Goal: Task Accomplishment & Management: Use online tool/utility

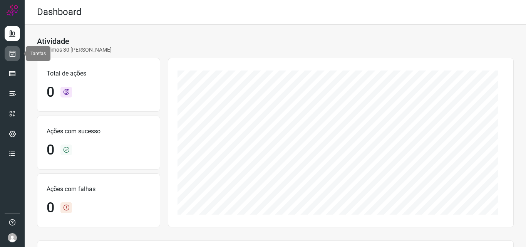
click at [11, 54] on icon at bounding box center [12, 54] width 8 height 8
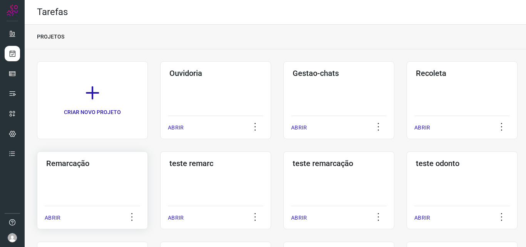
click at [160, 190] on div "Remarcação ABRIR" at bounding box center [215, 190] width 111 height 78
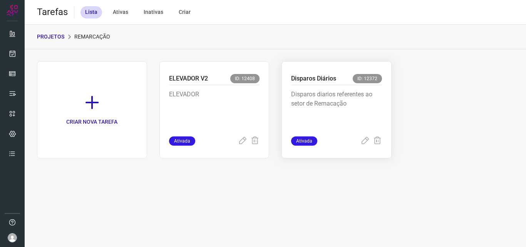
click at [307, 126] on p "Disparos diarios referentes ao setor de Remacação" at bounding box center [336, 109] width 91 height 39
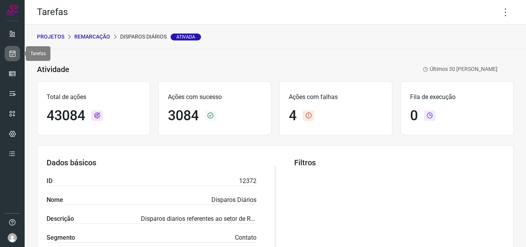
click at [9, 49] on link at bounding box center [12, 53] width 15 height 15
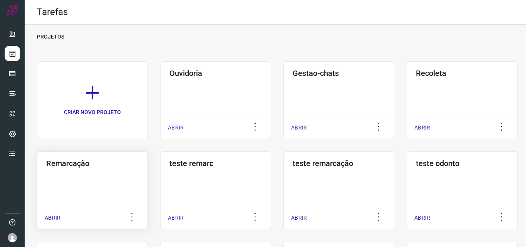
click at [160, 184] on div "Remarcação ABRIR" at bounding box center [215, 190] width 111 height 78
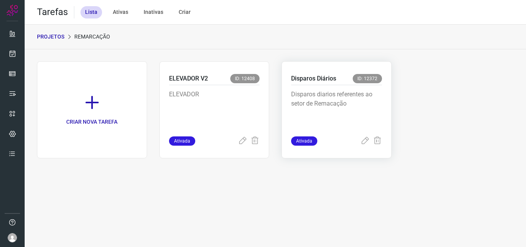
click at [348, 81] on div "Disparos Diários ID: 12372" at bounding box center [336, 79] width 91 height 11
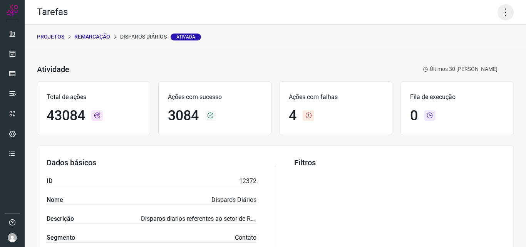
click at [503, 12] on icon at bounding box center [506, 12] width 16 height 16
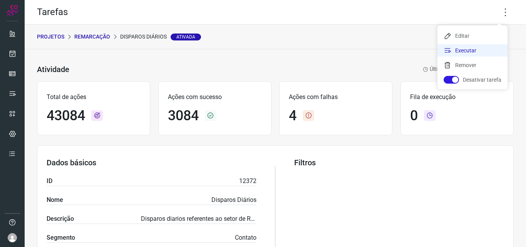
click at [481, 48] on li "Executar" at bounding box center [473, 50] width 70 height 12
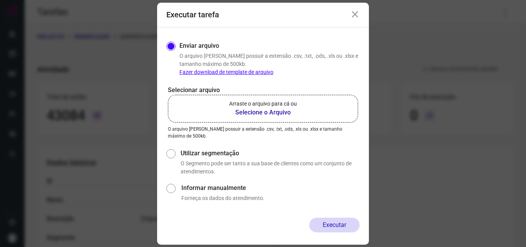
click at [296, 104] on p "Arraste o arquivo para cá ou" at bounding box center [263, 104] width 68 height 8
click at [0, 0] on input "Arraste o arquivo para cá ou Selecione o Arquivo" at bounding box center [0, 0] width 0 height 0
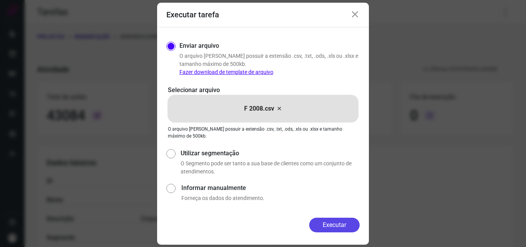
click at [330, 220] on button "Executar" at bounding box center [334, 225] width 50 height 15
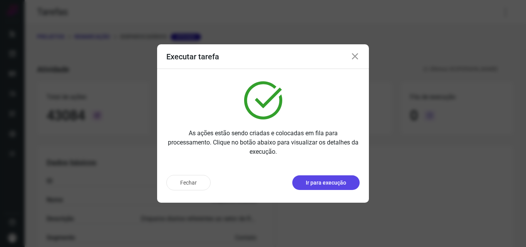
click at [344, 178] on button "Ir para execução" at bounding box center [325, 182] width 67 height 15
